Goal: Information Seeking & Learning: Check status

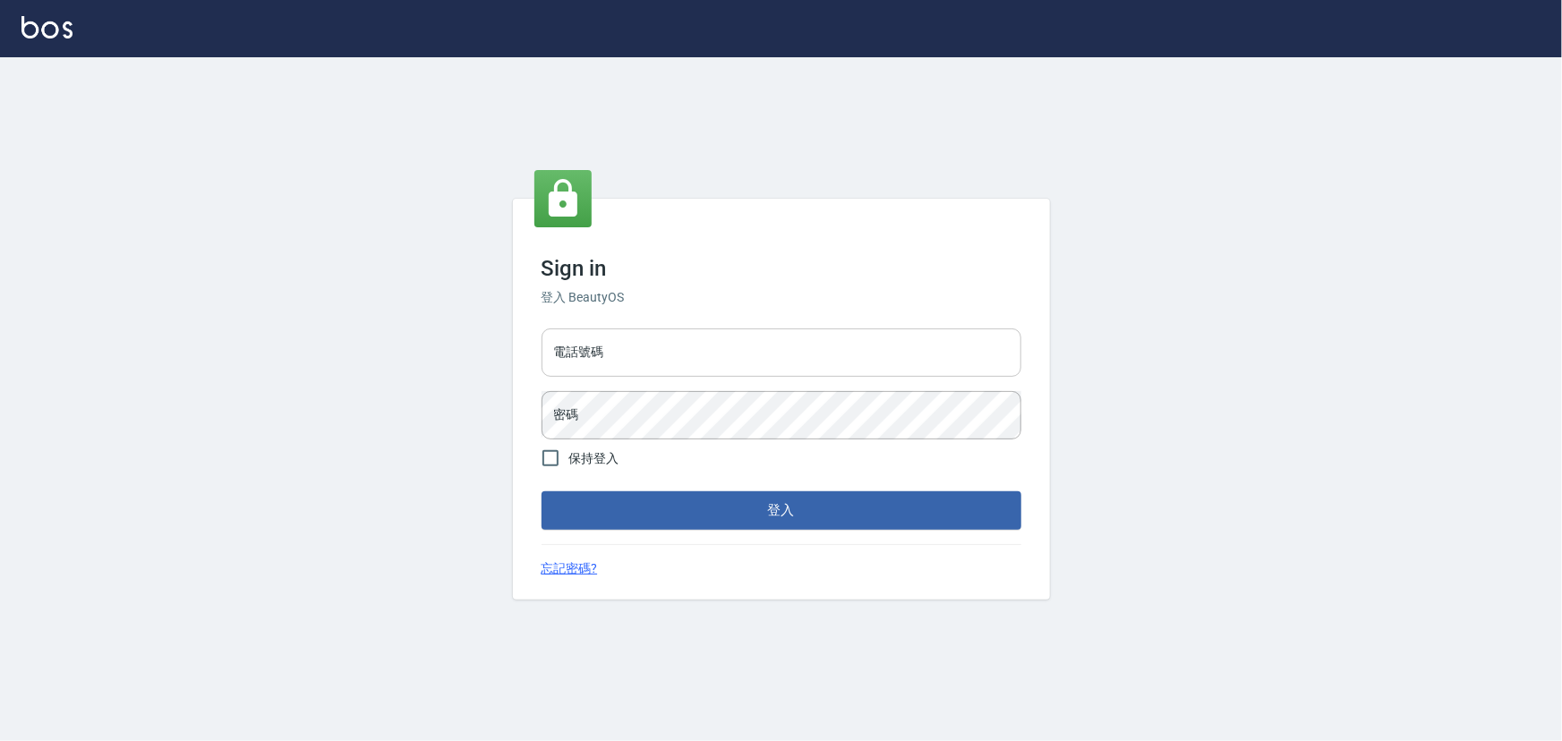
click at [619, 363] on input "電話號碼" at bounding box center [781, 352] width 480 height 48
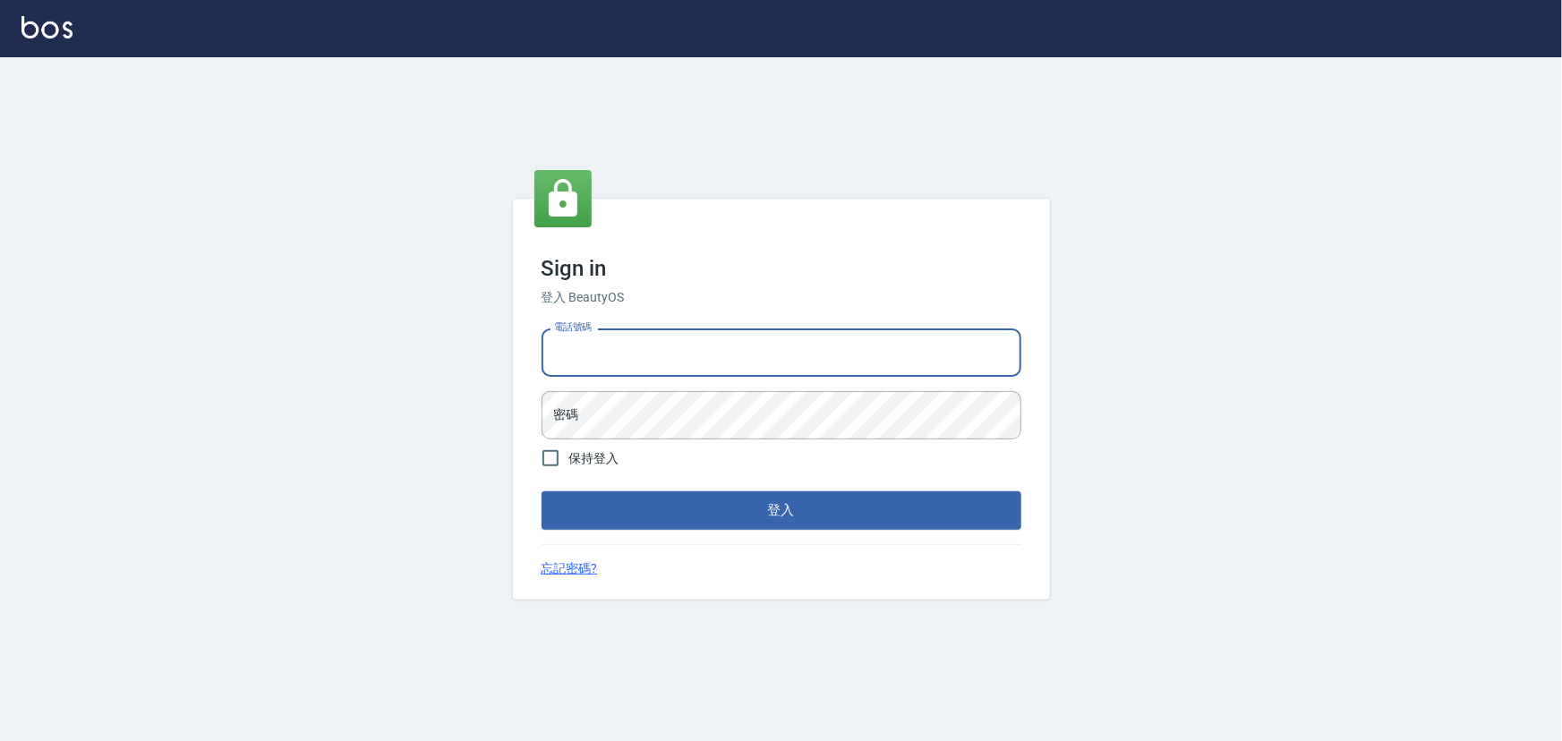
type input "29572957"
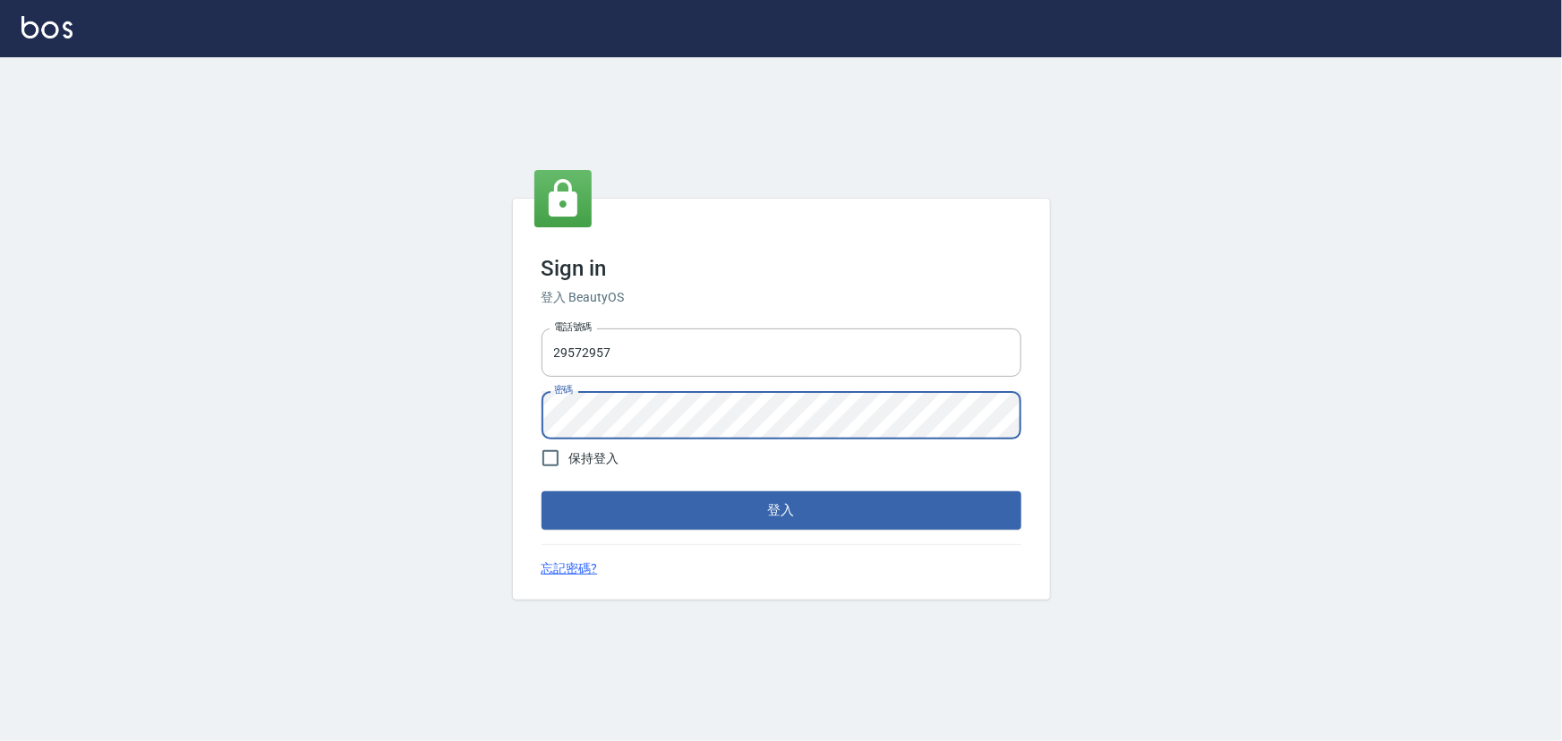
click at [541, 491] on button "登入" at bounding box center [781, 510] width 480 height 38
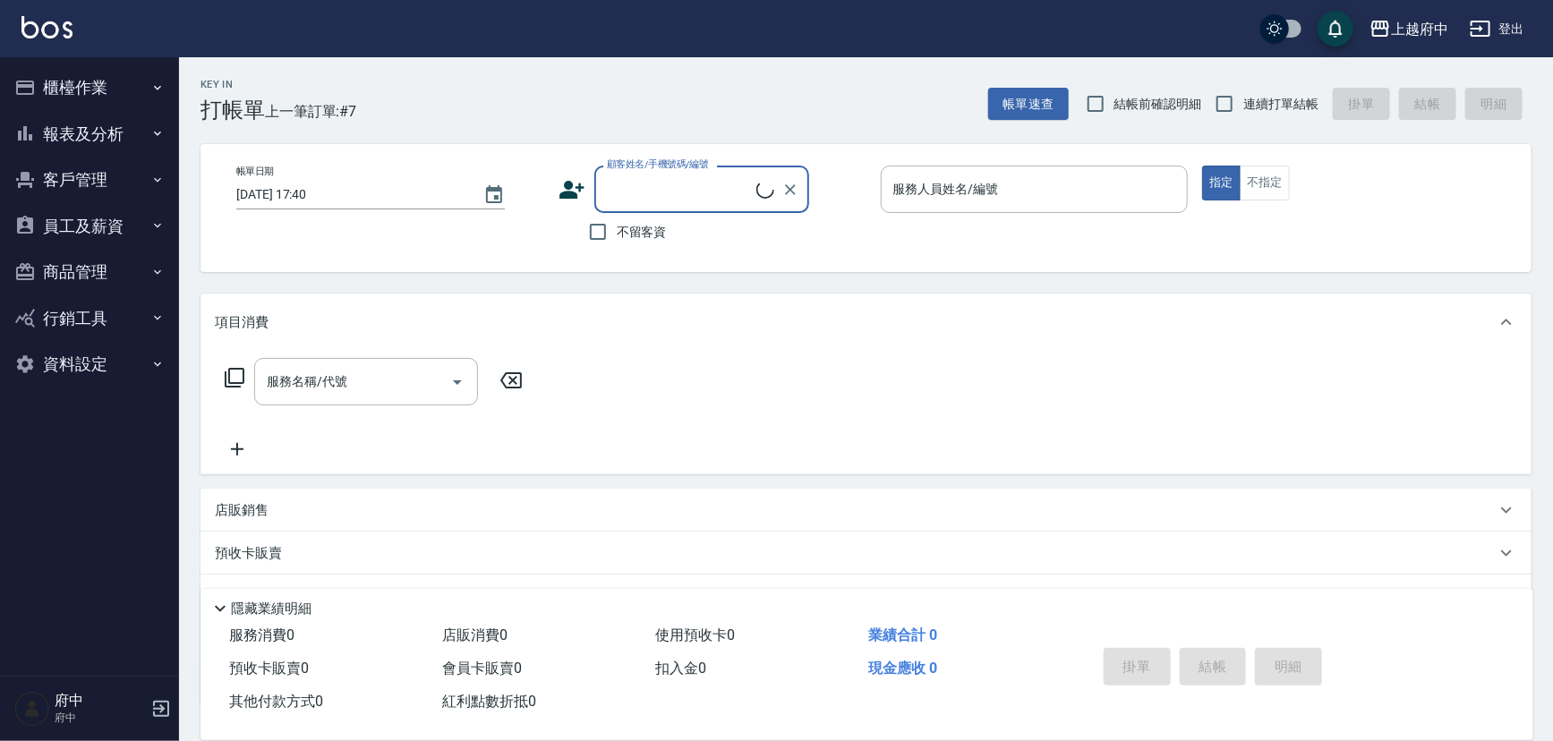
click at [110, 141] on button "報表及分析" at bounding box center [89, 134] width 165 height 47
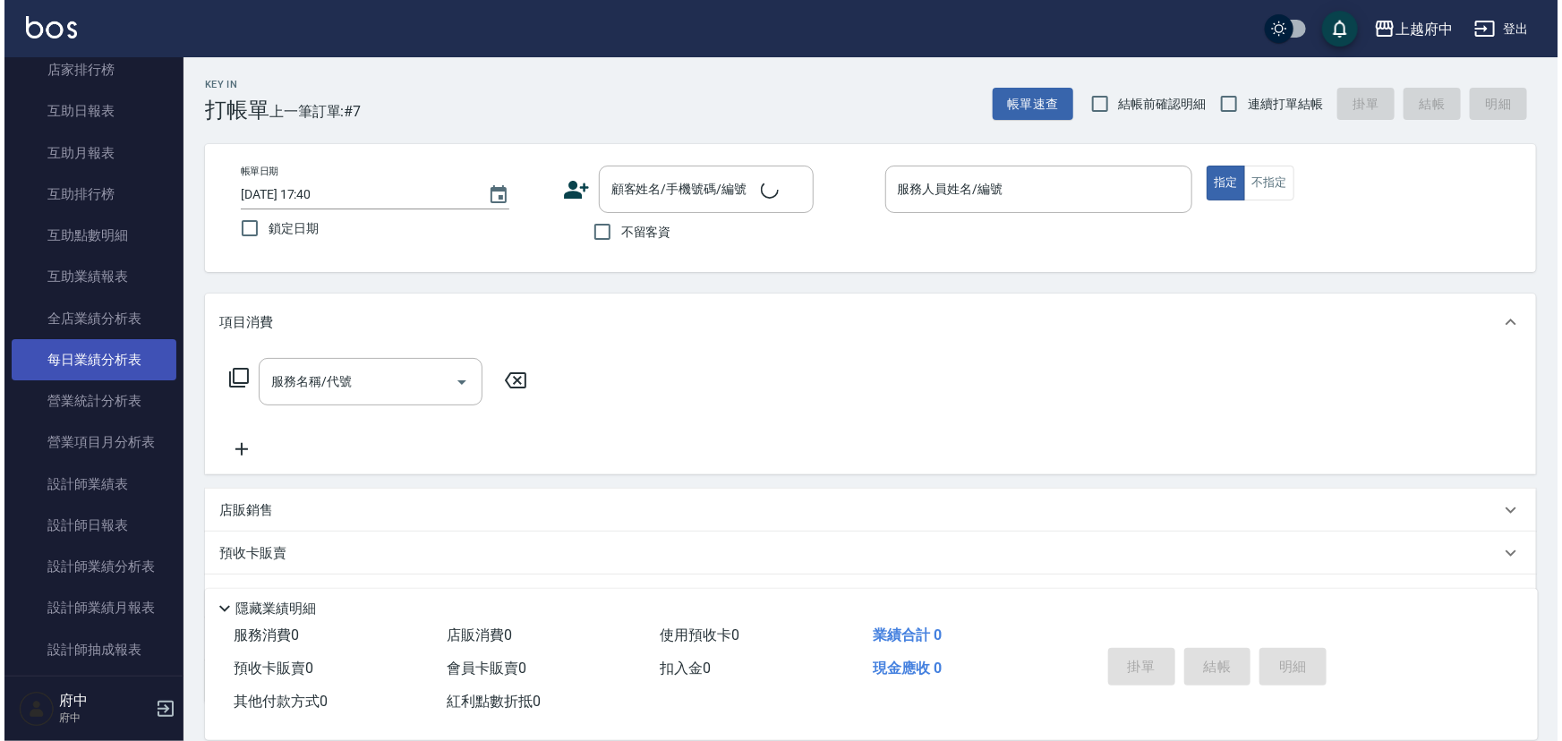
scroll to position [325, 0]
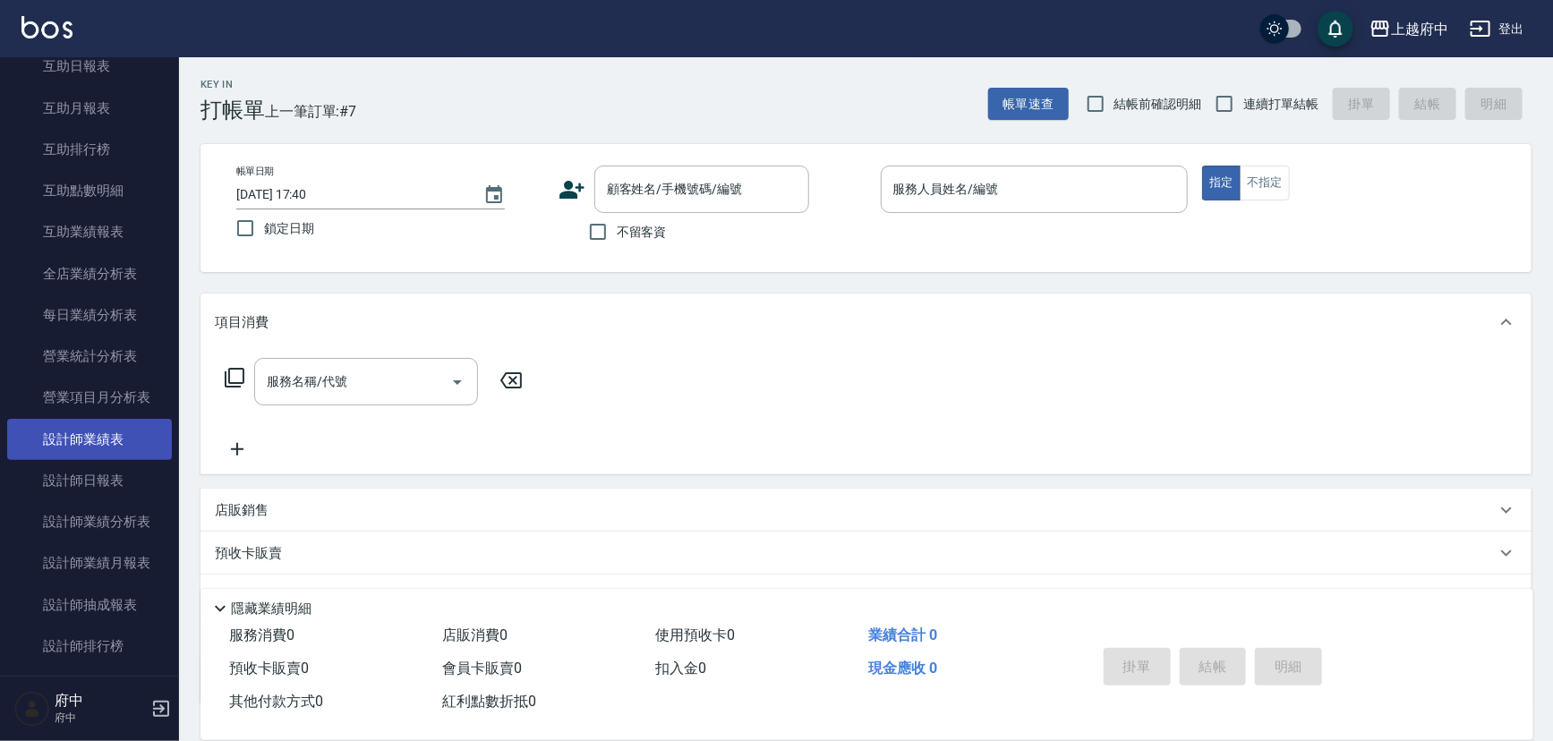
click at [106, 423] on link "設計師業績表" at bounding box center [89, 439] width 165 height 41
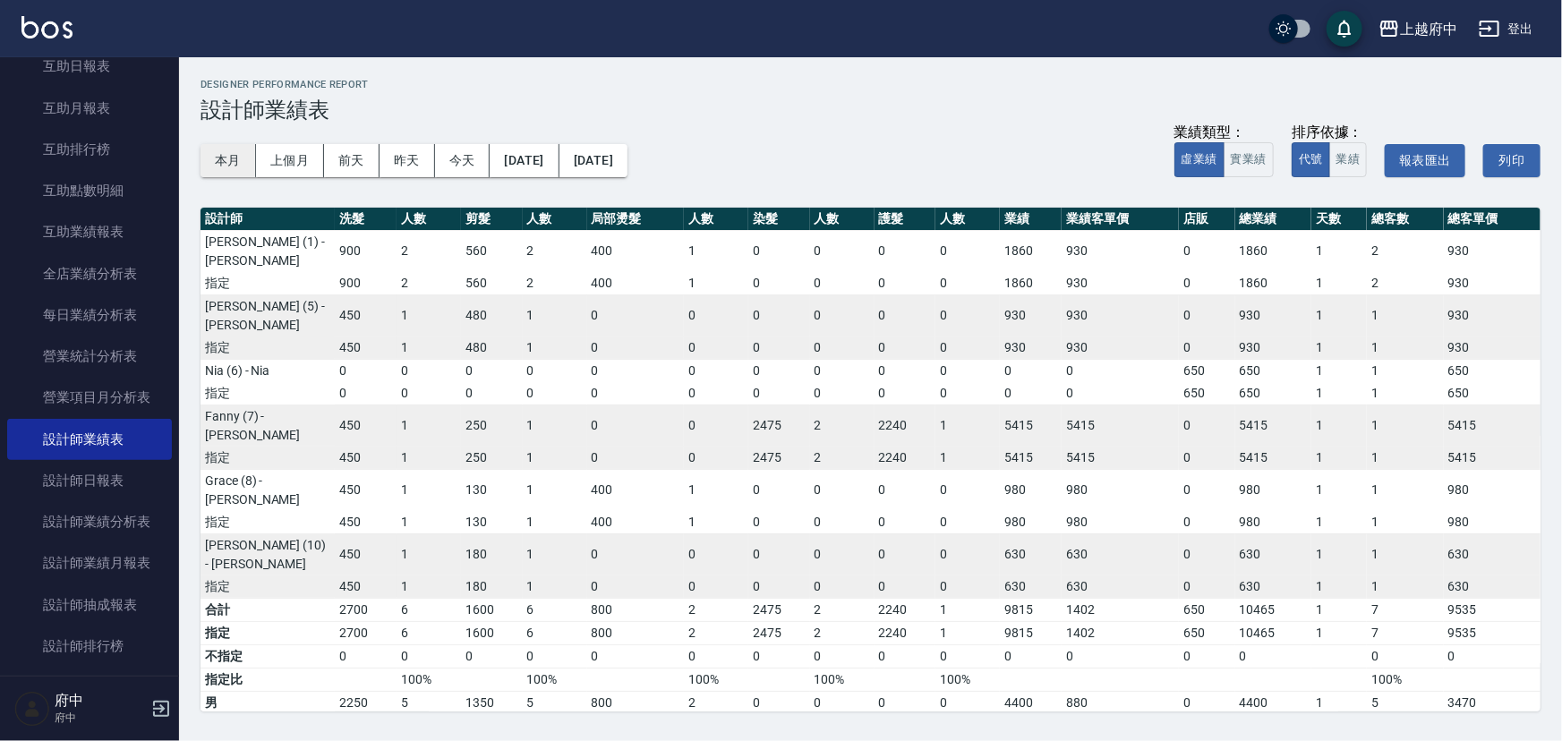
drag, startPoint x: 223, startPoint y: 164, endPoint x: 239, endPoint y: 165, distance: 16.1
click at [223, 164] on button "本月" at bounding box center [227, 160] width 55 height 33
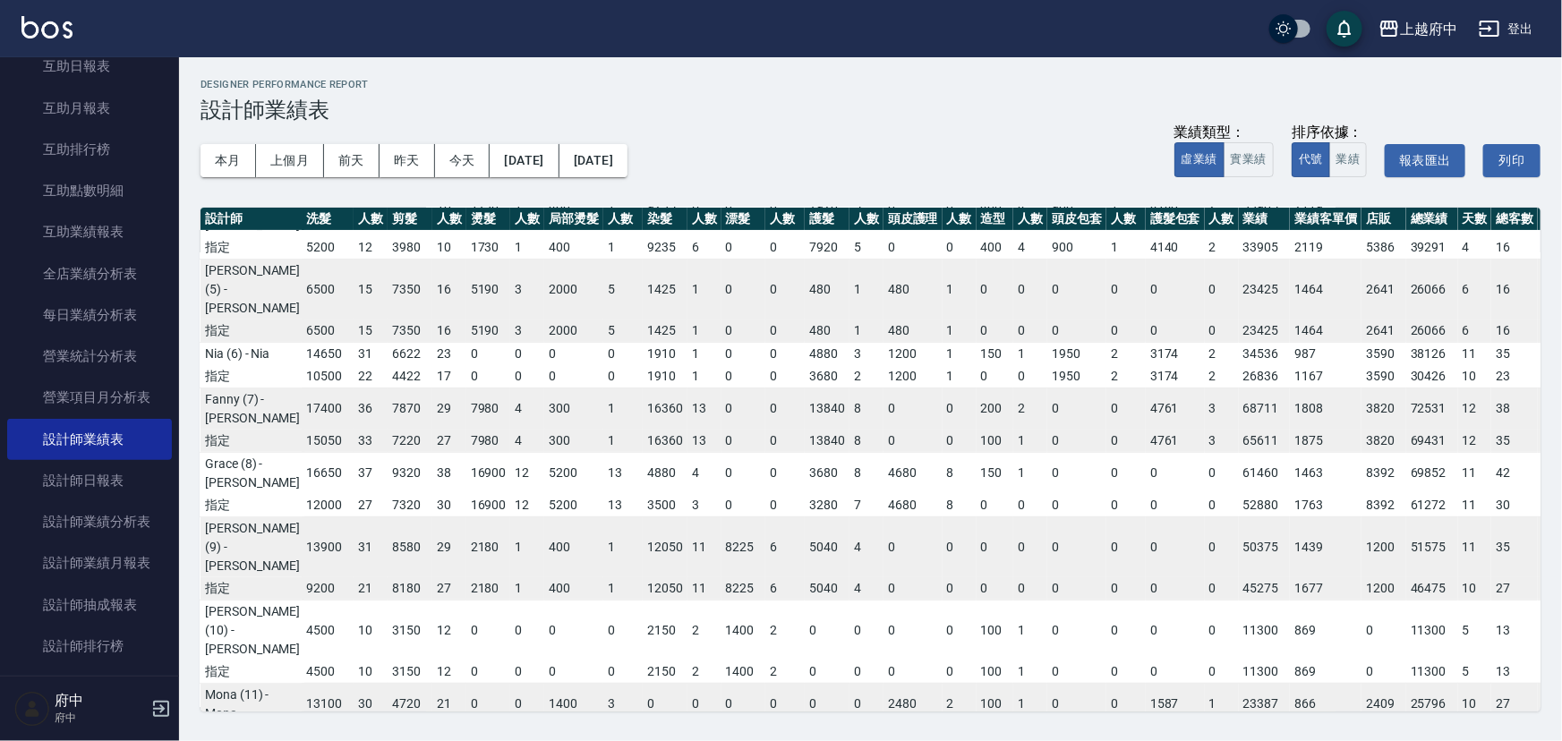
scroll to position [162, 3]
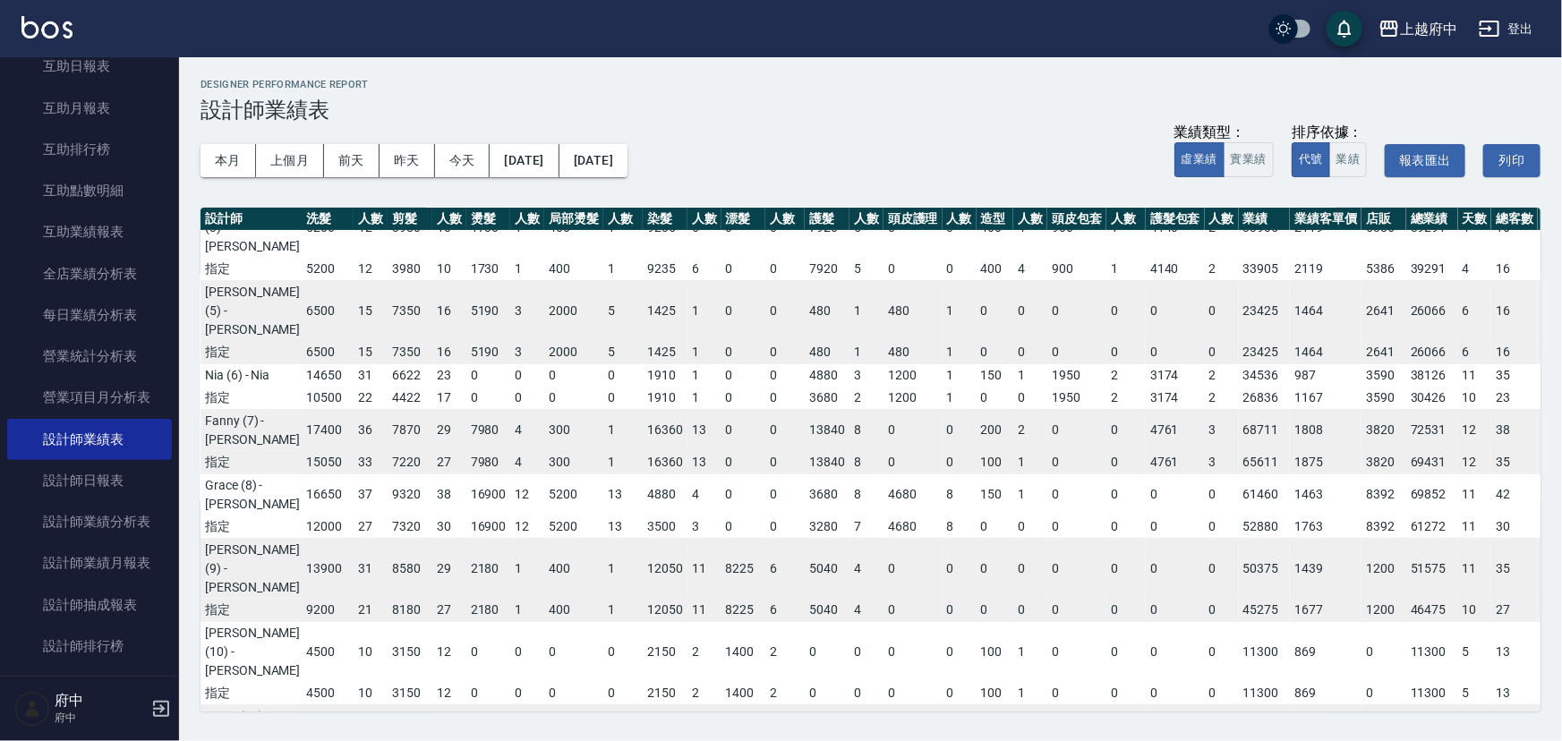
click at [302, 258] on td "5200" at bounding box center [328, 227] width 52 height 61
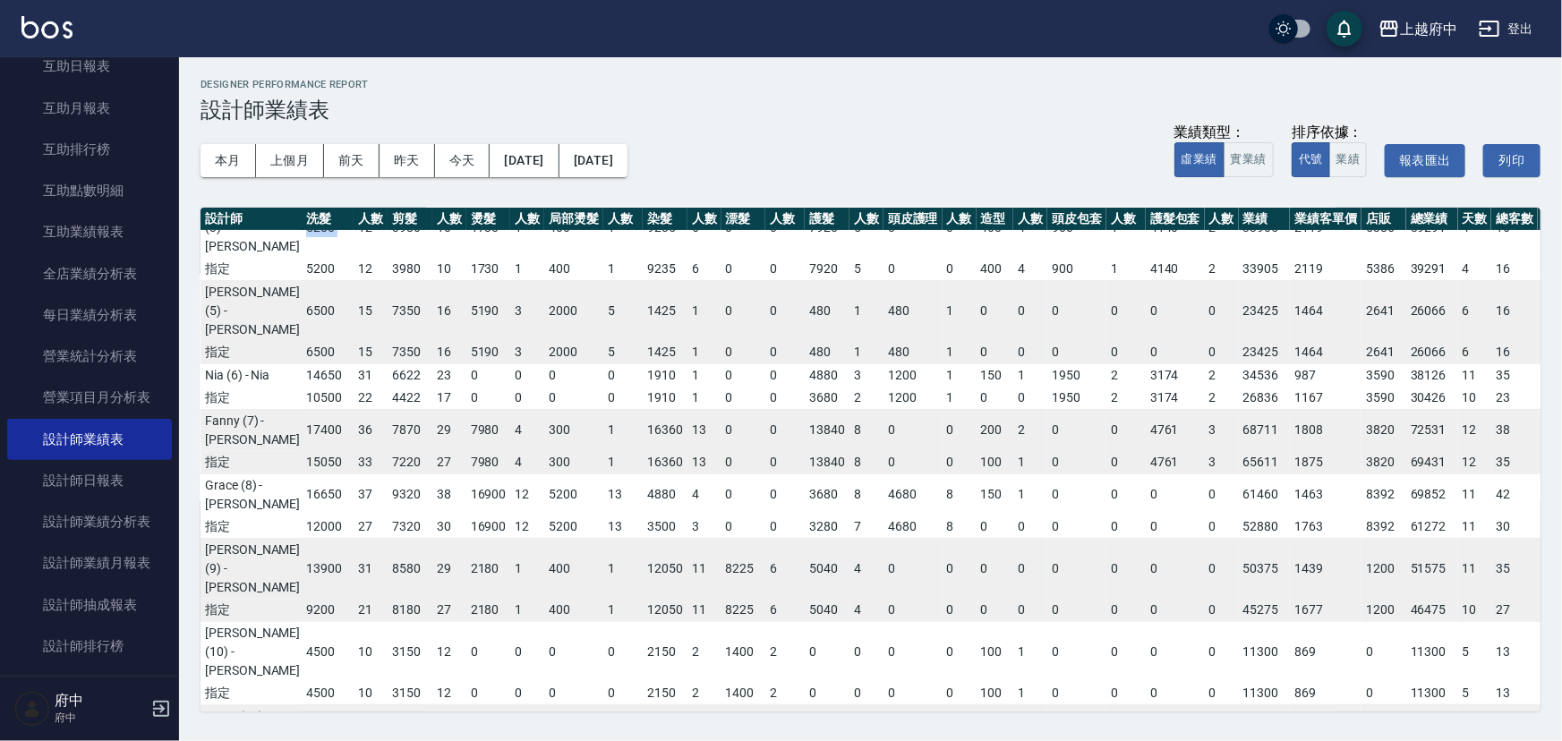
click at [302, 258] on td "5200" at bounding box center [328, 227] width 52 height 61
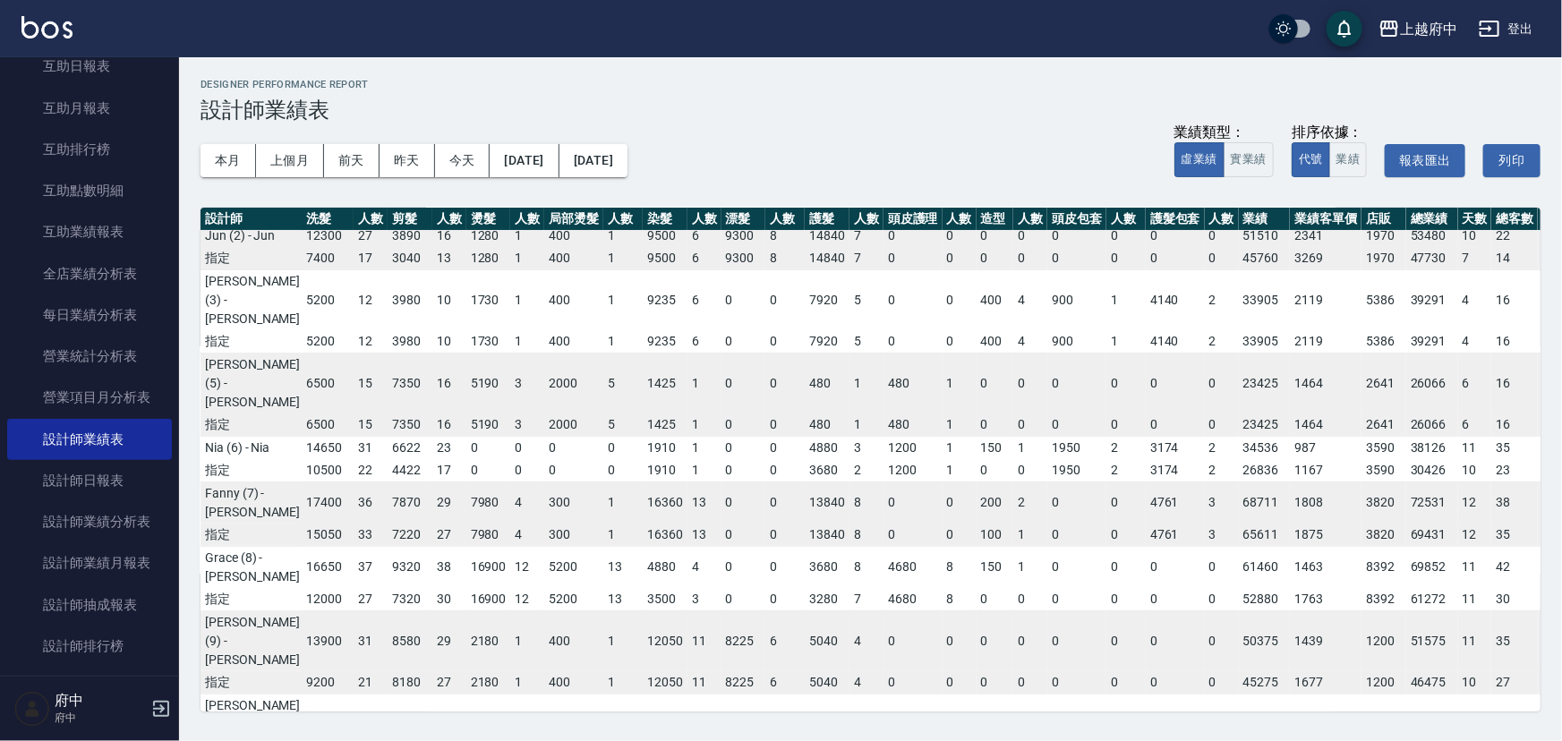
scroll to position [0, 3]
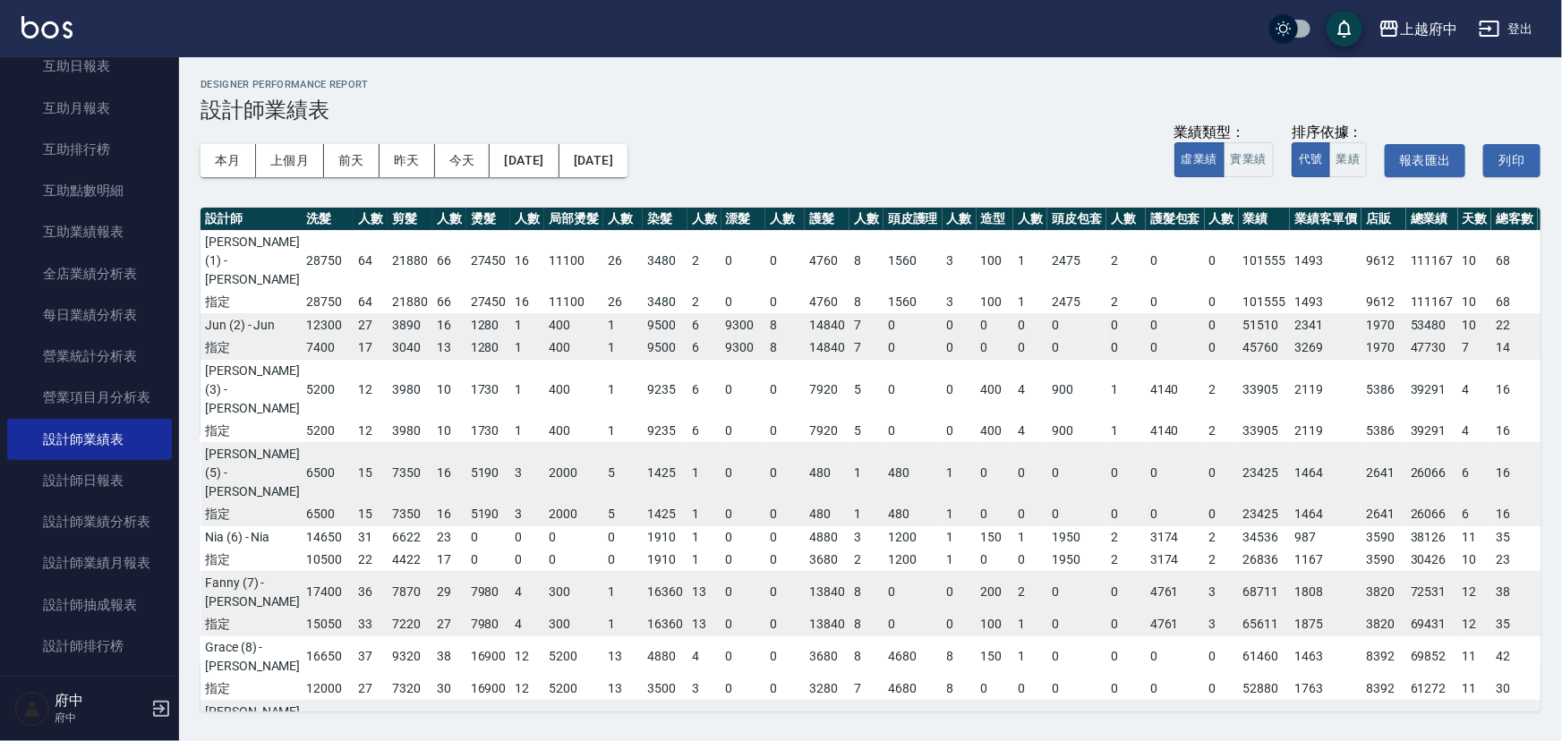
click at [1521, 28] on button "登出" at bounding box center [1505, 29] width 69 height 33
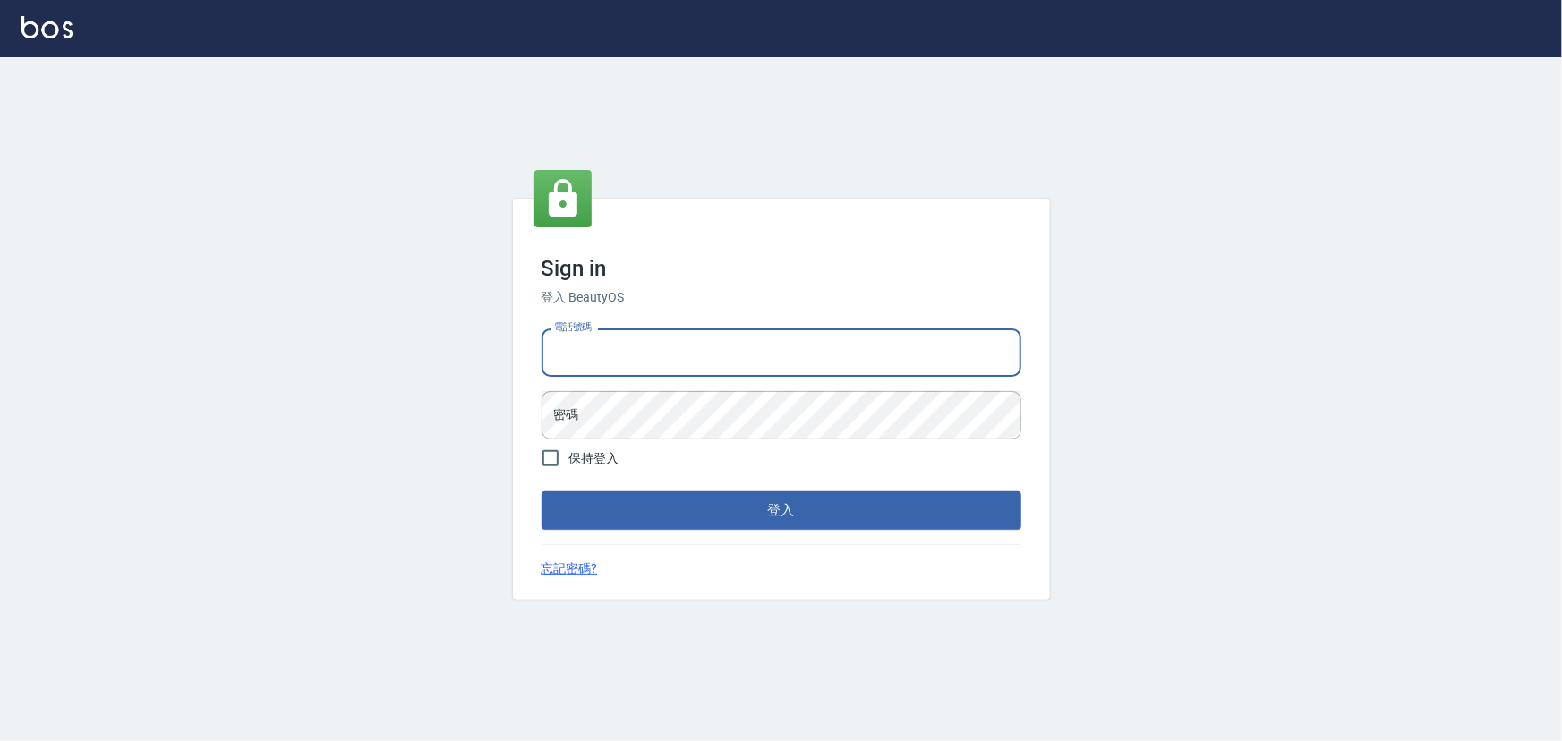
click at [810, 355] on input "電話號碼" at bounding box center [781, 352] width 480 height 48
type input "0936888819"
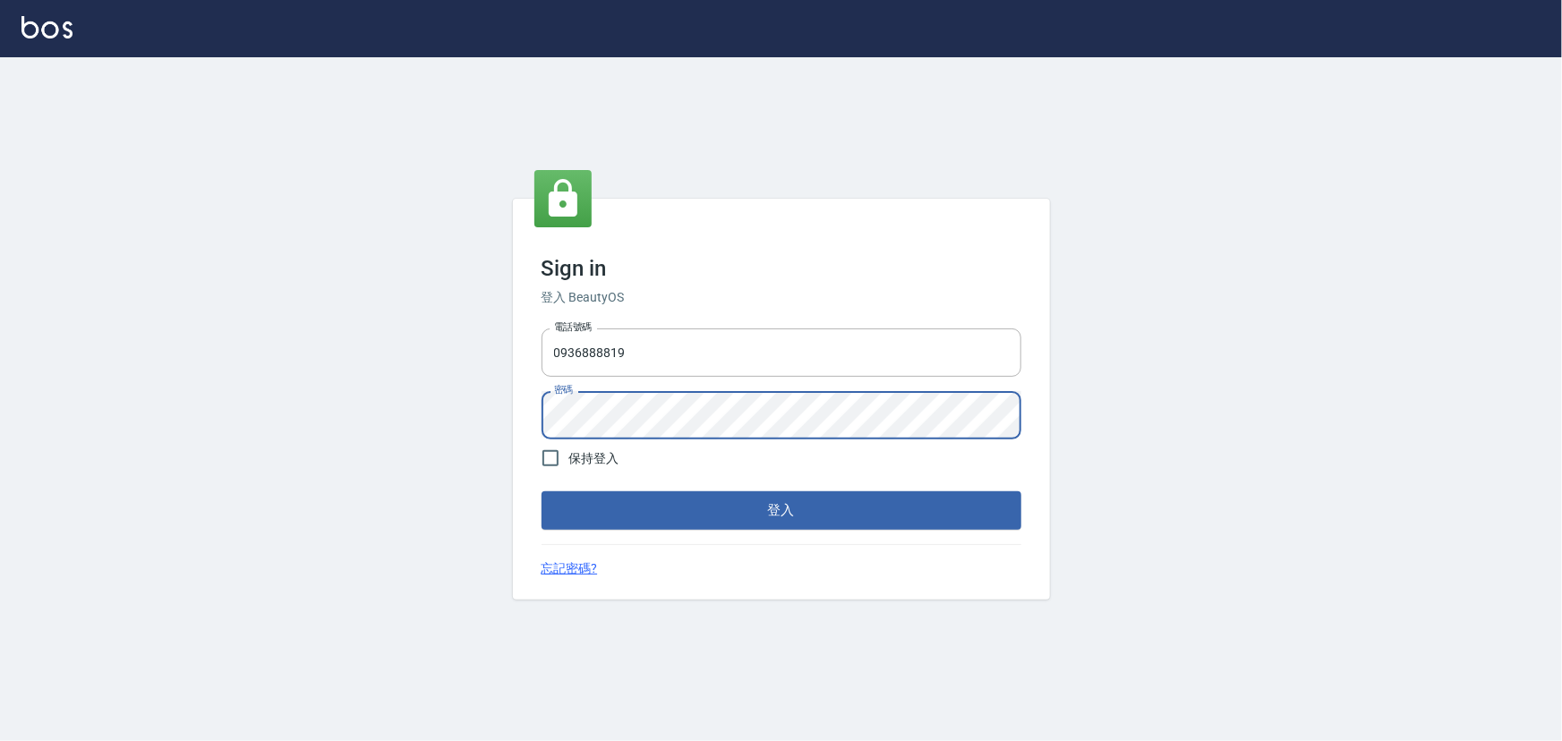
click at [541, 491] on button "登入" at bounding box center [781, 510] width 480 height 38
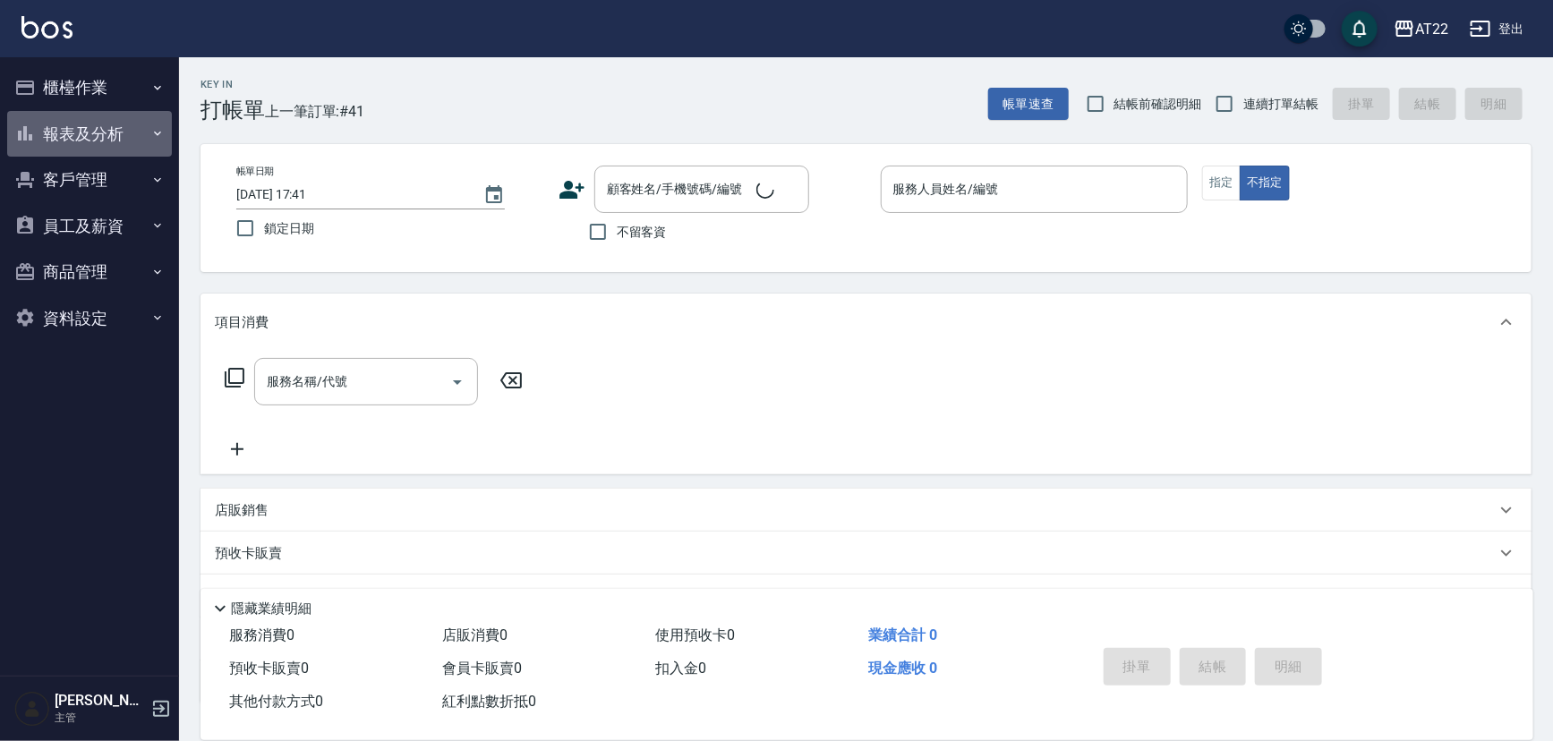
click at [108, 115] on button "報表及分析" at bounding box center [89, 134] width 165 height 47
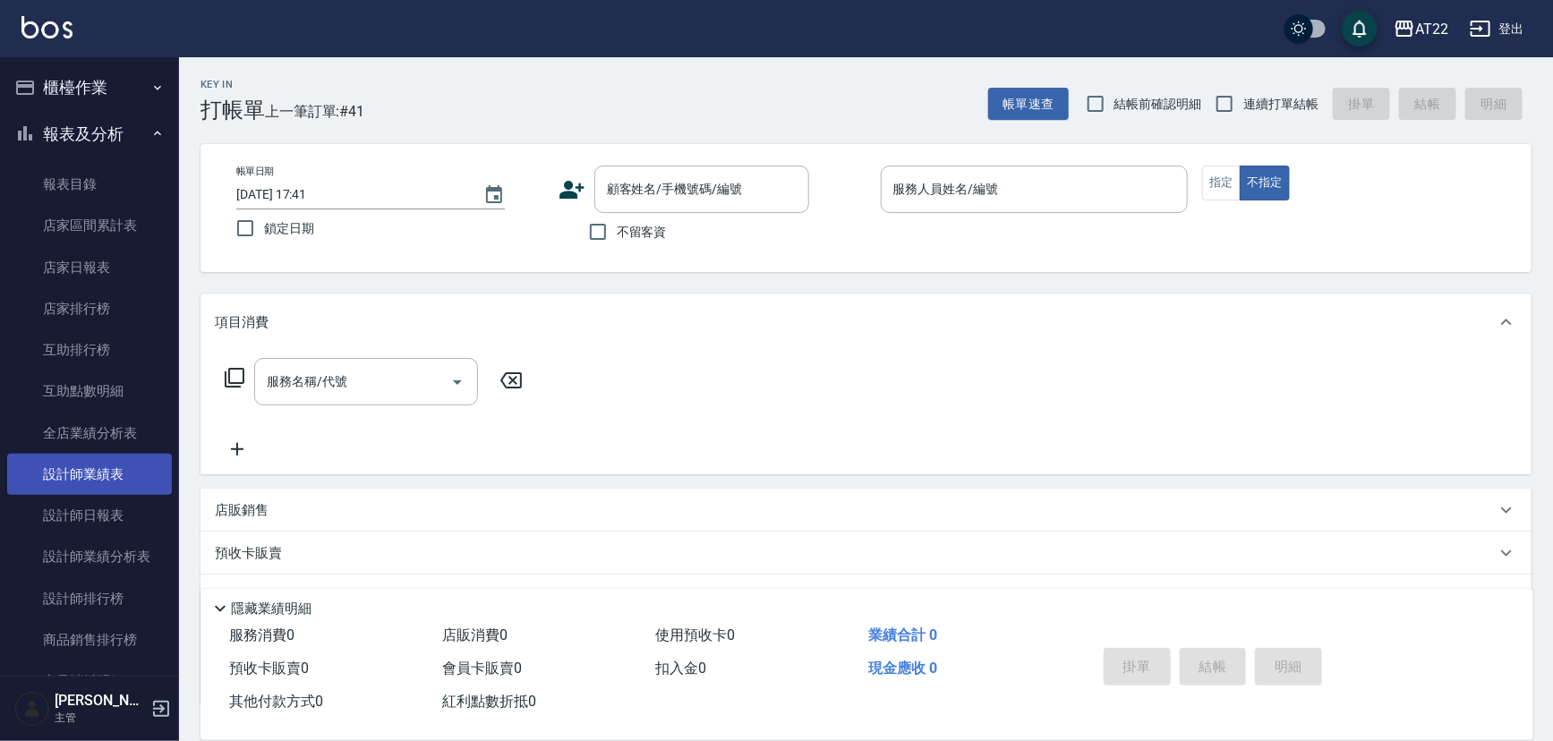
click at [90, 478] on link "設計師業績表" at bounding box center [89, 474] width 165 height 41
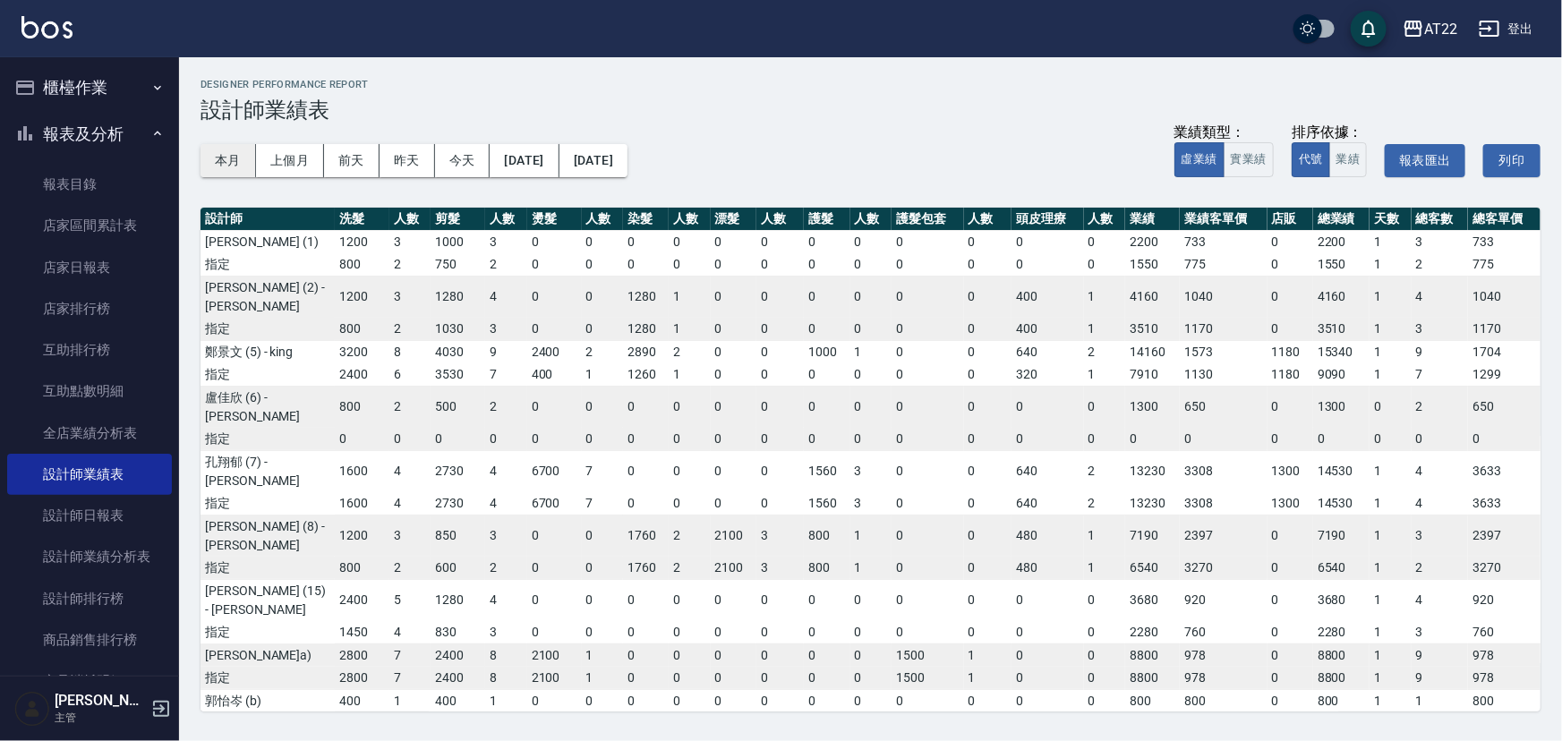
click at [243, 155] on button "本月" at bounding box center [227, 160] width 55 height 33
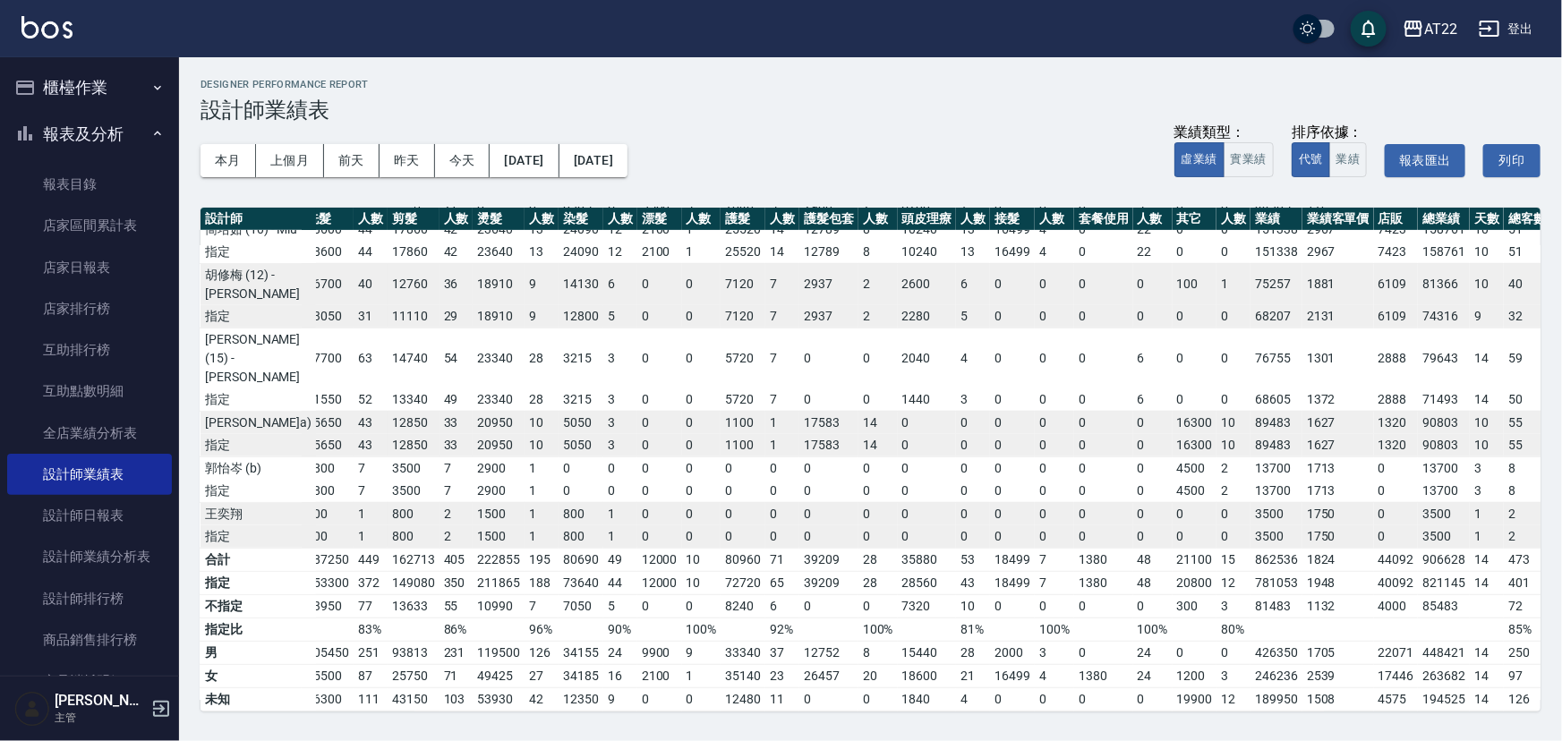
scroll to position [406, 14]
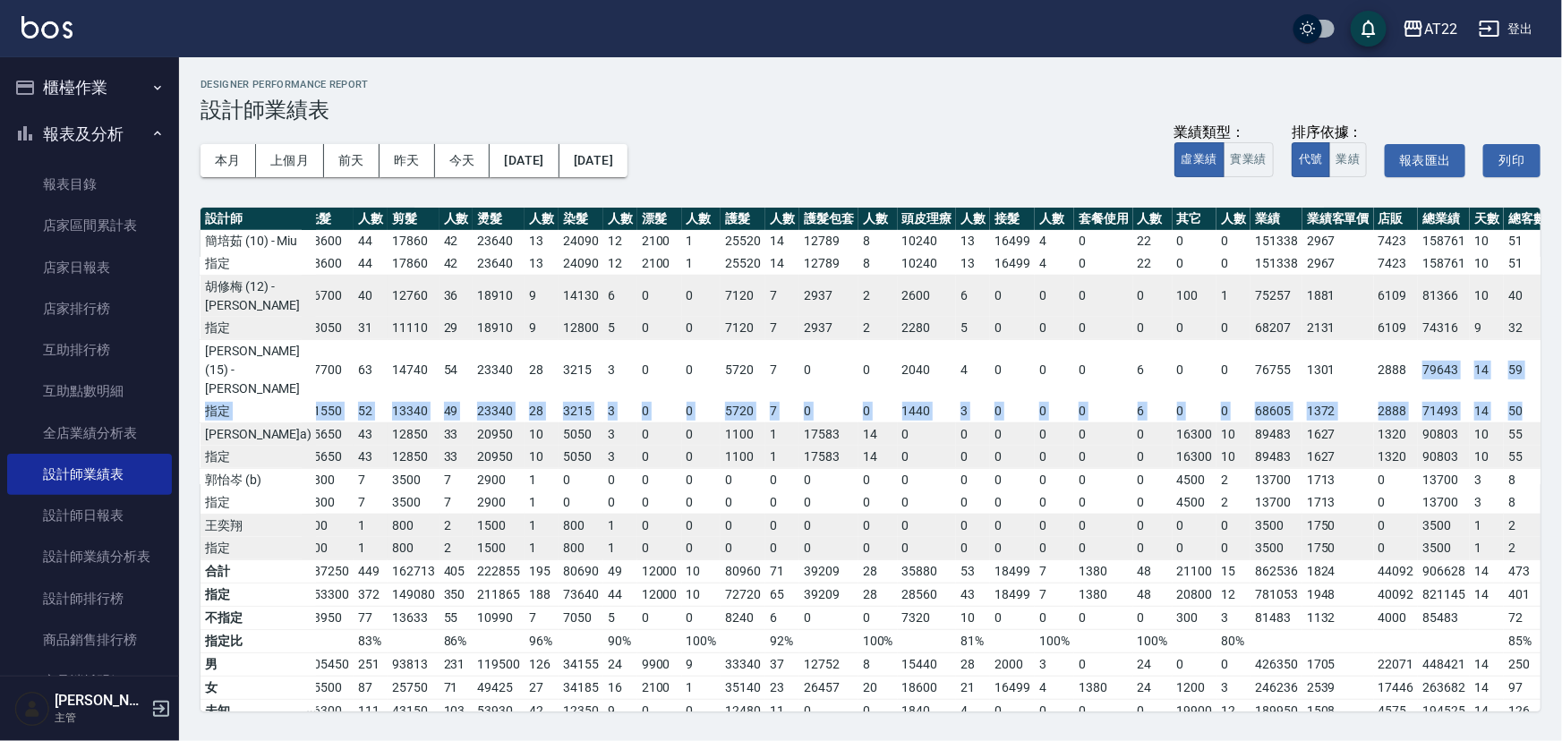
drag, startPoint x: 1343, startPoint y: 497, endPoint x: 1447, endPoint y: 545, distance: 114.5
click at [1447, 545] on tbody "孫一平 (1) 14150 32 8550 27 5910 4 7610 4 2900 2 11080 7 0 0 3440 5 0 0 0 0 200 2 …" at bounding box center [897, 192] width 1423 height 736
click at [1504, 423] on td "50" at bounding box center [1527, 411] width 47 height 23
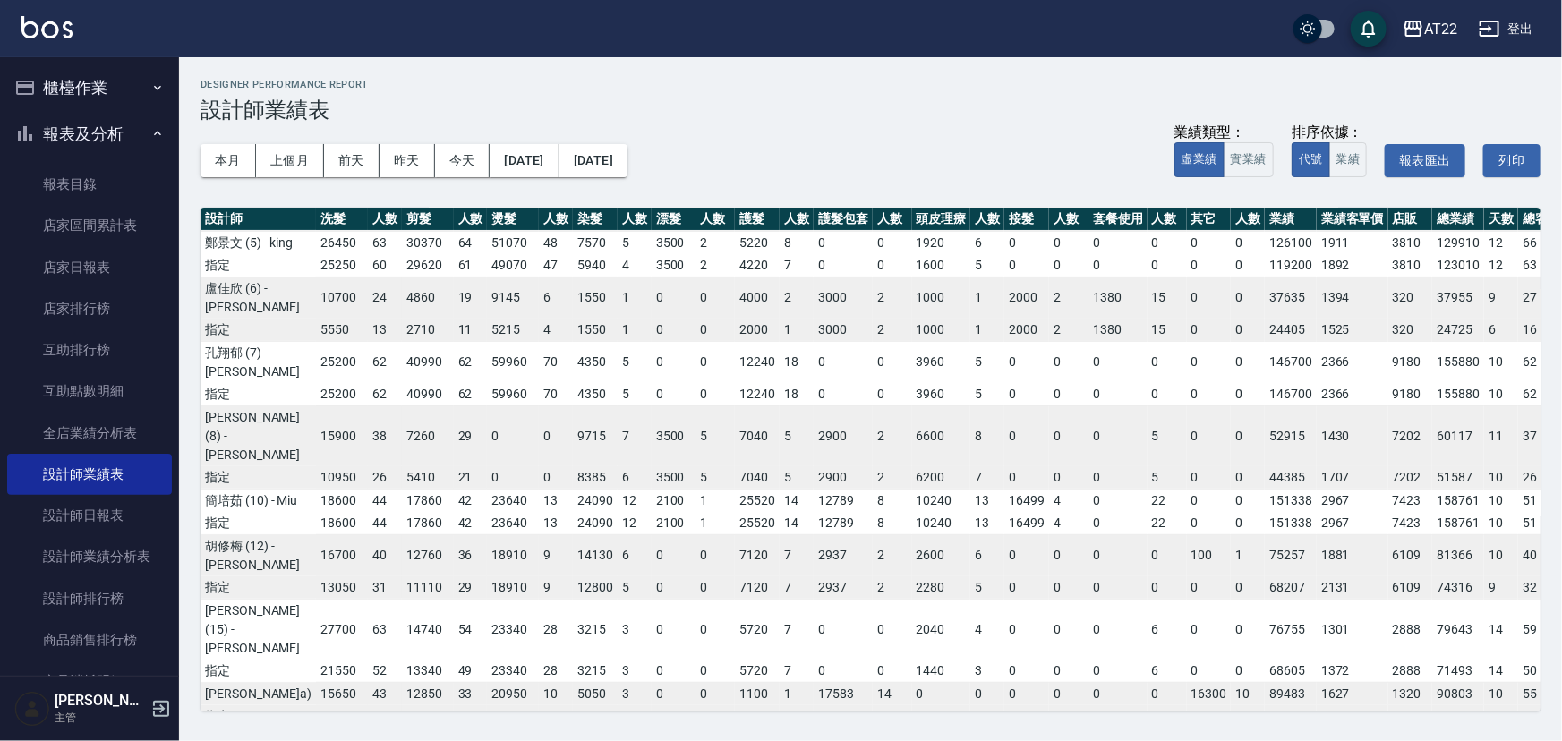
scroll to position [0, 0]
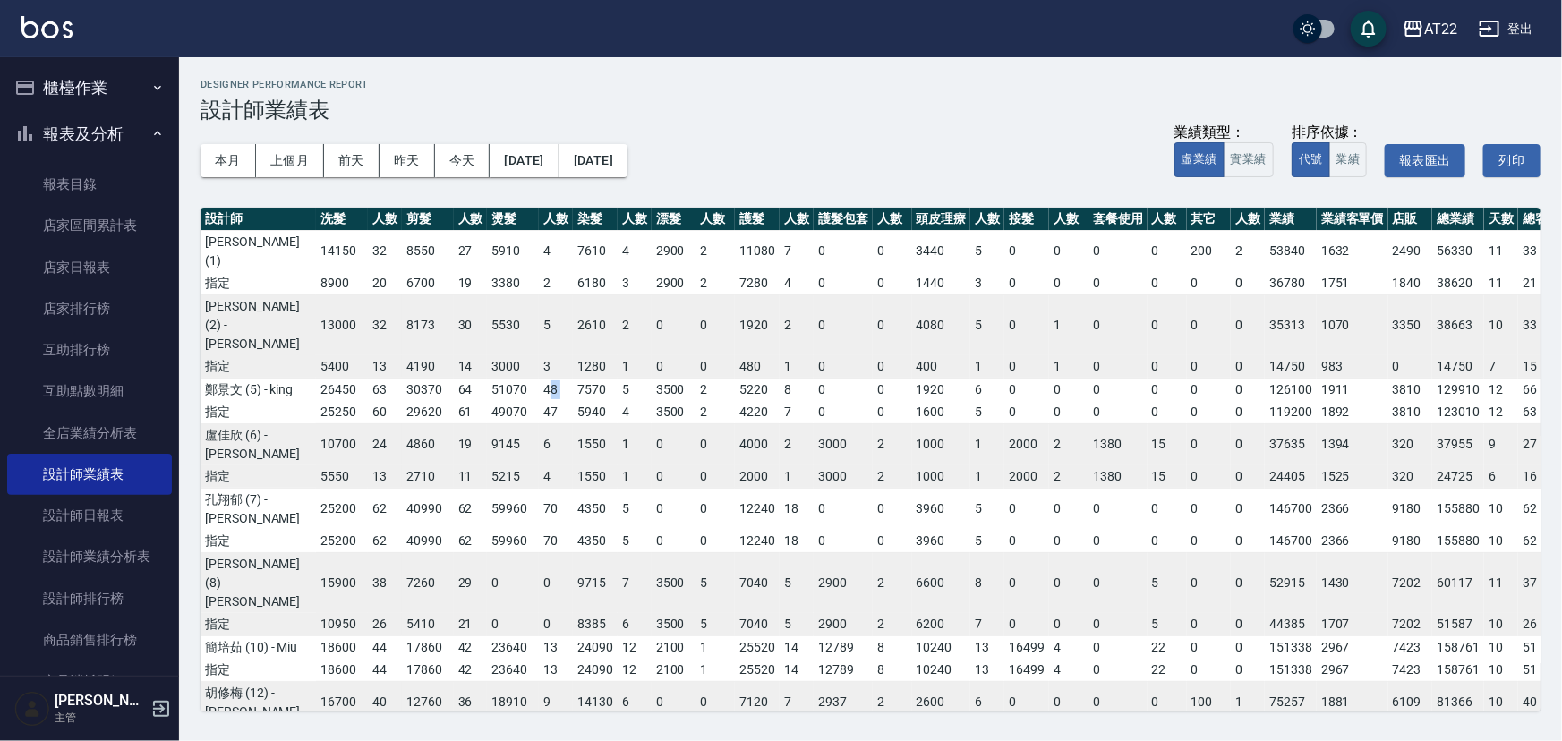
drag, startPoint x: 479, startPoint y: 411, endPoint x: 506, endPoint y: 416, distance: 27.4
click at [506, 401] on tr "鄭景文 (5) - king 26450 63 30370 64 51070 48 7570 5 3500 2 5220 8 0 0 1920 6 0 0 0…" at bounding box center [911, 389] width 1423 height 23
click at [573, 401] on td "7570" at bounding box center [595, 389] width 45 height 23
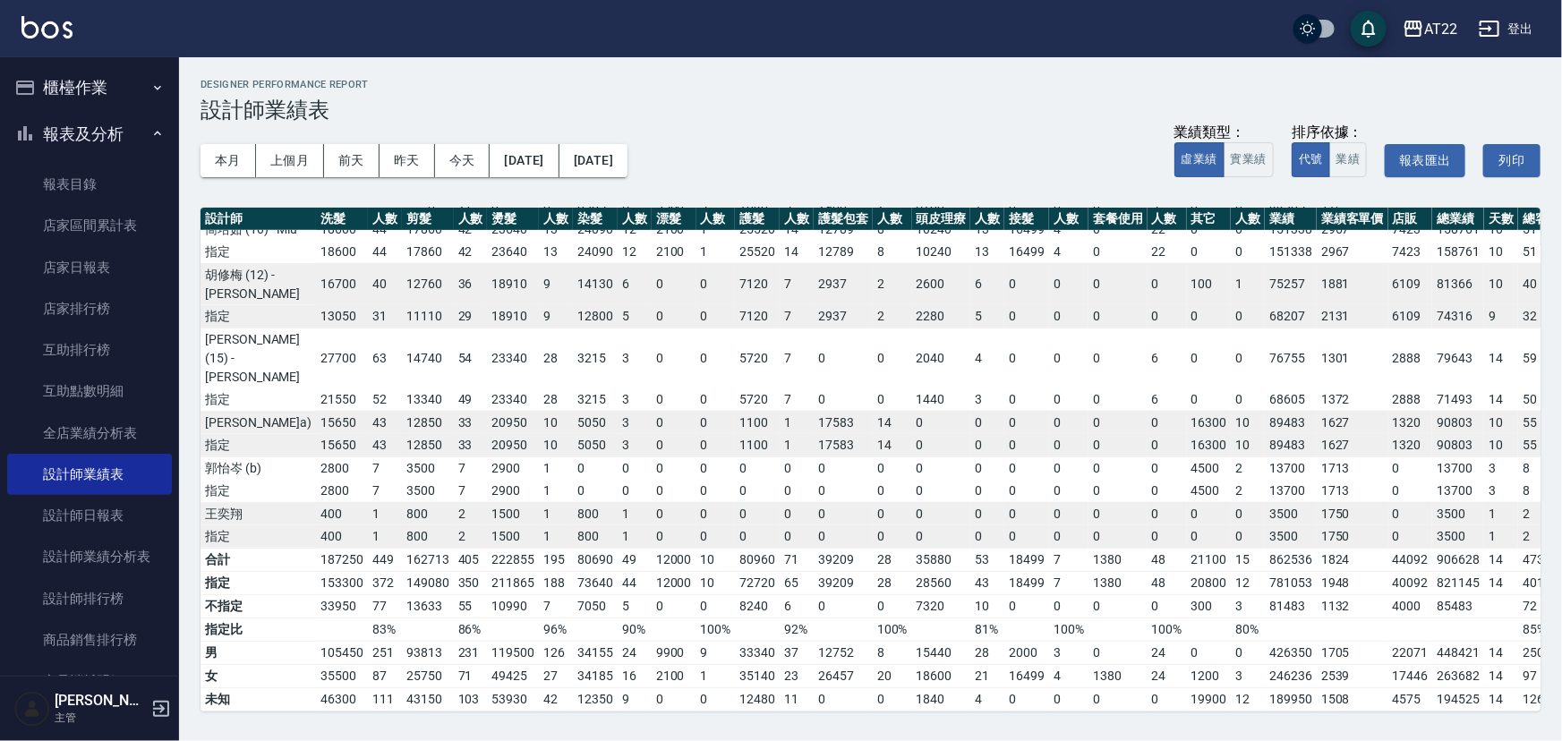
scroll to position [569, 14]
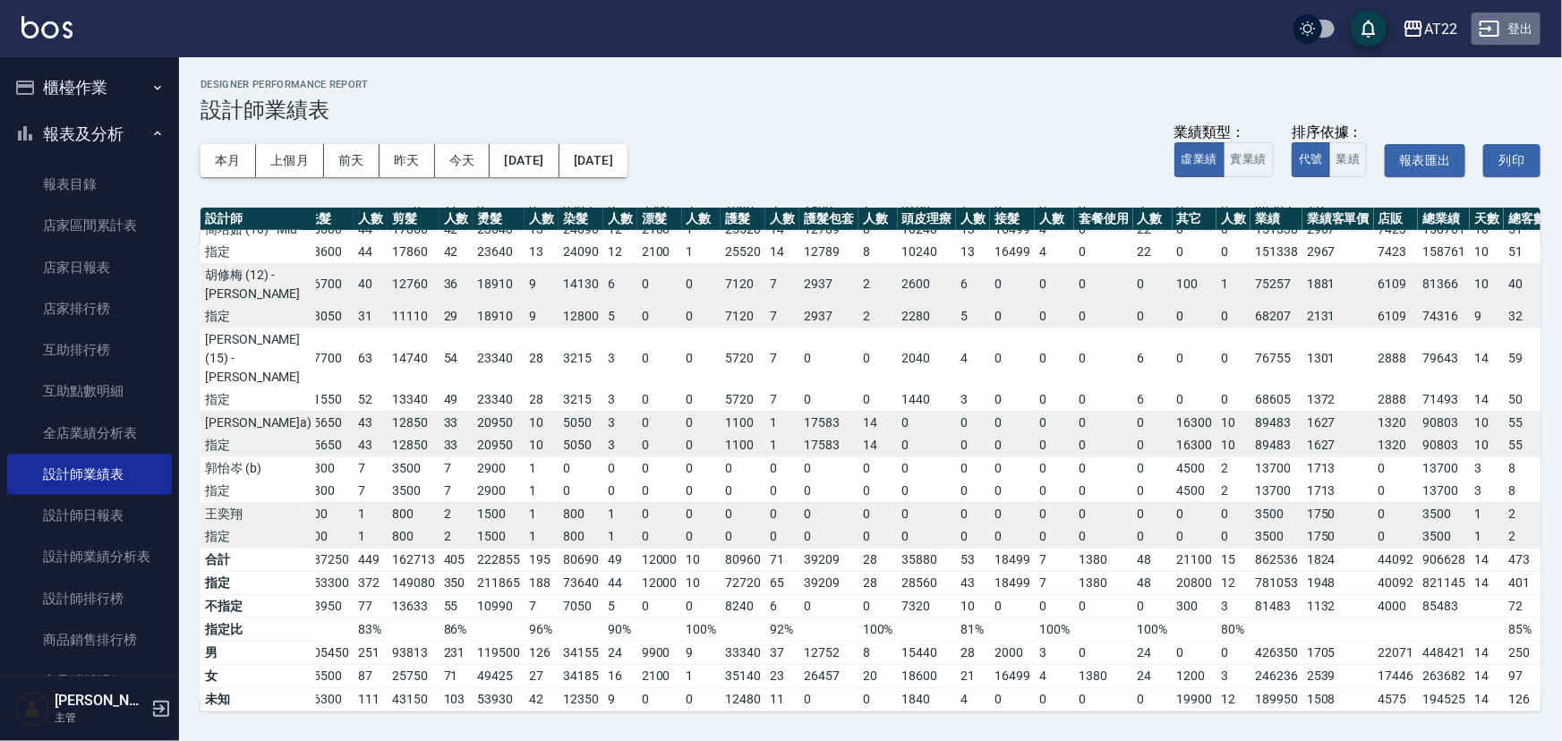
click at [1517, 21] on button "登出" at bounding box center [1505, 29] width 69 height 33
